Goal: Information Seeking & Learning: Learn about a topic

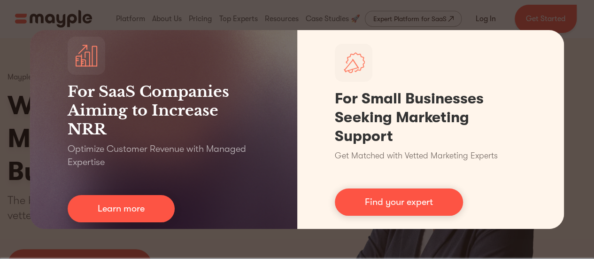
click at [229, 16] on div "For SaaS Companies Aiming to Increase NRR Optimize Customer Revenue with Manage…" at bounding box center [297, 129] width 594 height 259
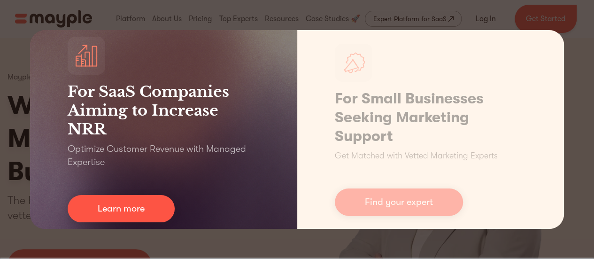
click at [48, 145] on div "For SaaS Companies Aiming to Increase NRR Optimize Customer Revenue with Manage…" at bounding box center [163, 129] width 267 height 198
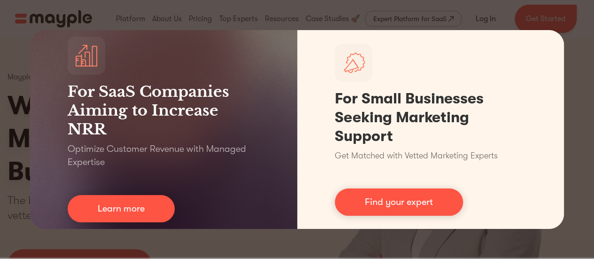
click at [15, 131] on div "For SaaS Companies Aiming to Increase NRR Optimize Customer Revenue with Manage…" at bounding box center [297, 129] width 594 height 259
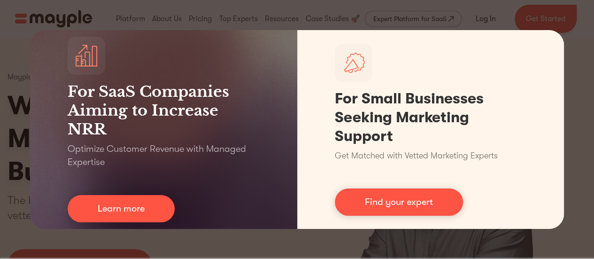
click at [254, 248] on div "For SaaS Companies Aiming to Increase NRR Optimize Customer Revenue with Manage…" at bounding box center [297, 129] width 594 height 259
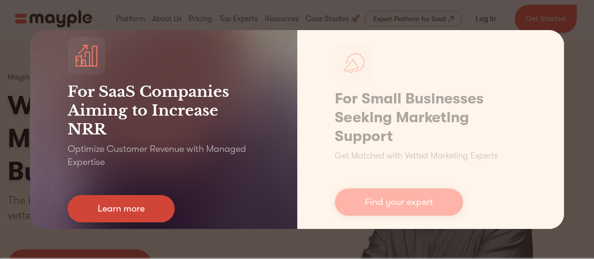
click at [164, 214] on link "Learn more" at bounding box center [121, 208] width 107 height 27
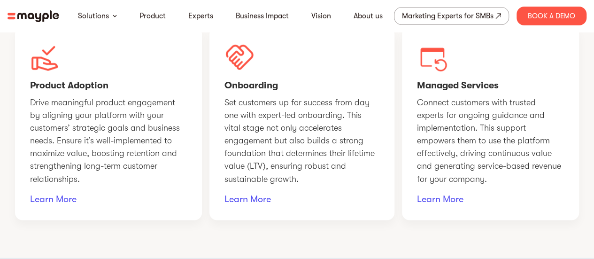
scroll to position [714, 0]
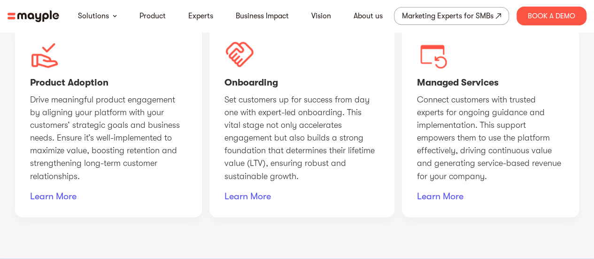
click at [51, 15] on img at bounding box center [34, 16] width 52 height 12
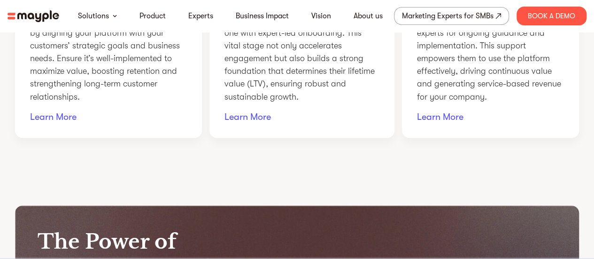
scroll to position [822, 0]
